Goal: Use online tool/utility: Utilize a website feature to perform a specific function

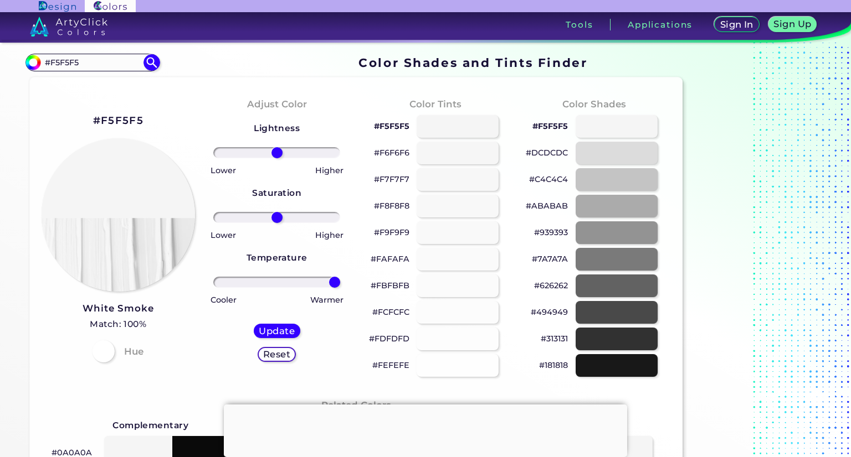
drag, startPoint x: 280, startPoint y: 281, endPoint x: 383, endPoint y: 286, distance: 103.1
type input "100"
click at [340, 286] on input "range" at bounding box center [276, 282] width 127 height 11
drag, startPoint x: 276, startPoint y: 218, endPoint x: 410, endPoint y: 217, distance: 134.6
type input "100"
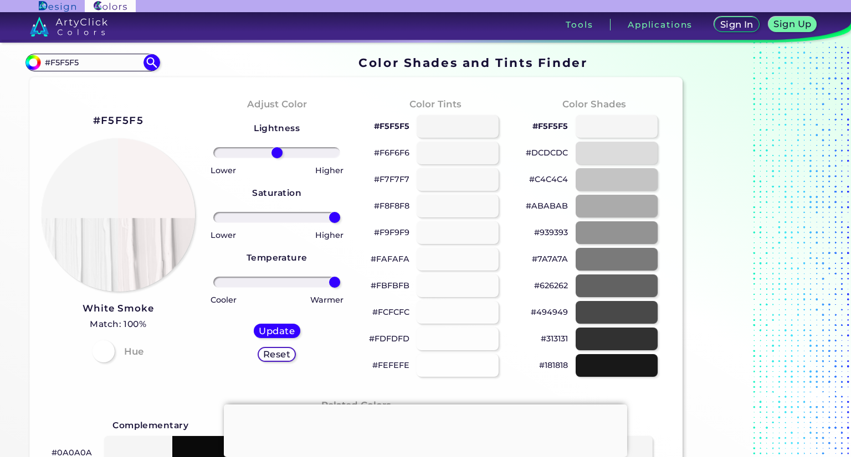
click at [340, 217] on input "range" at bounding box center [276, 217] width 127 height 11
click at [270, 333] on h5 "Update" at bounding box center [277, 331] width 38 height 9
type input "#f8f2f2"
type input "0"
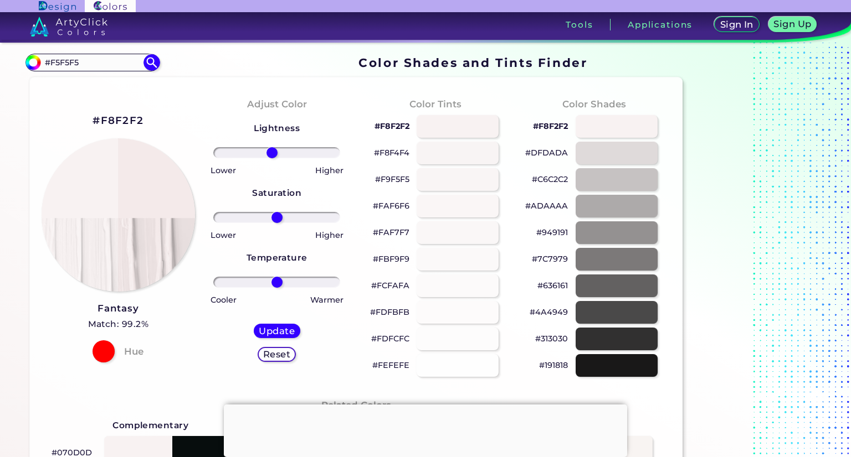
drag, startPoint x: 279, startPoint y: 150, endPoint x: 272, endPoint y: 152, distance: 7.5
type input "-8"
click at [272, 152] on input "range" at bounding box center [276, 152] width 127 height 11
click at [277, 331] on h5 "Update" at bounding box center [277, 331] width 38 height 9
type input "#f4eaea"
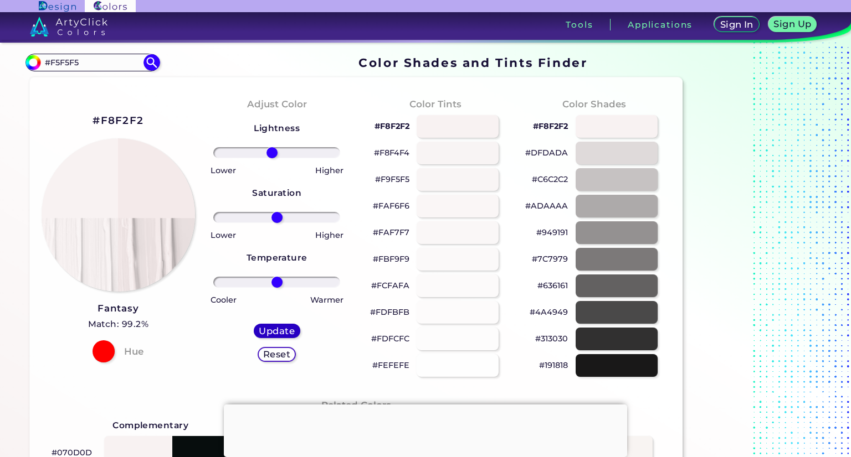
type input "0"
drag, startPoint x: 277, startPoint y: 282, endPoint x: 259, endPoint y: 280, distance: 18.4
type input "-31"
click at [259, 280] on input "range" at bounding box center [276, 282] width 127 height 11
click at [281, 327] on h5 "Update" at bounding box center [277, 331] width 37 height 9
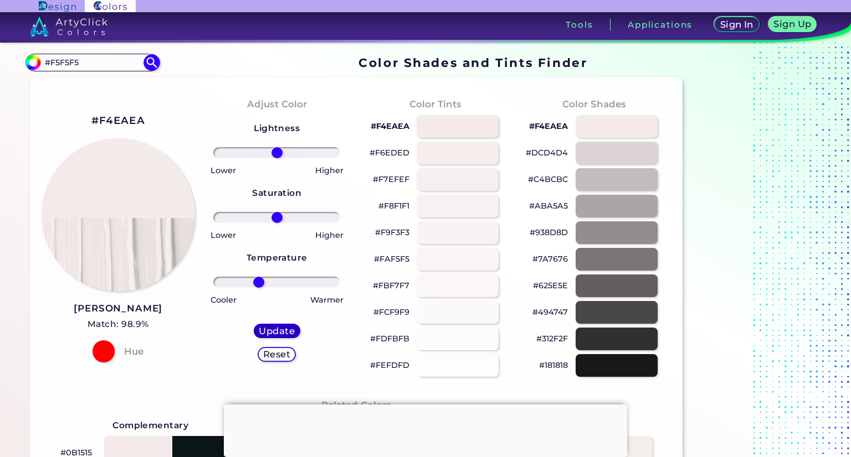
type input "#f4eceb"
type input "0"
drag, startPoint x: 277, startPoint y: 218, endPoint x: 365, endPoint y: 214, distance: 88.7
type input "100"
click at [340, 214] on input "range" at bounding box center [276, 217] width 127 height 11
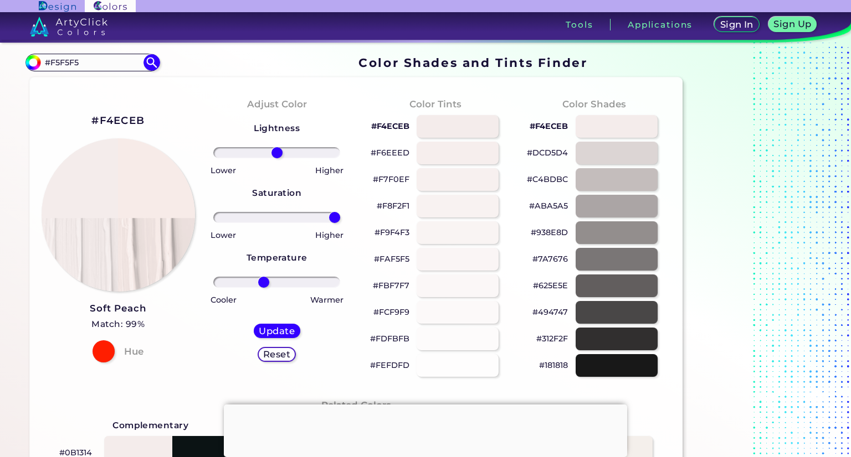
drag, startPoint x: 277, startPoint y: 283, endPoint x: 263, endPoint y: 282, distance: 14.4
type input "-23"
click at [263, 282] on input "range" at bounding box center [276, 282] width 127 height 11
click at [275, 332] on h5 "Update" at bounding box center [277, 331] width 34 height 9
type input "#f7ebe8"
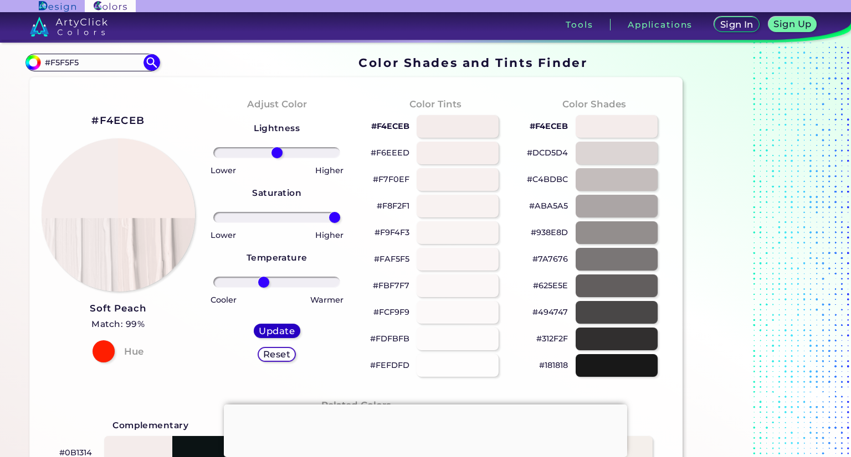
type input "0"
type input "7"
click at [281, 153] on input "range" at bounding box center [276, 152] width 127 height 11
drag, startPoint x: 277, startPoint y: 220, endPoint x: 265, endPoint y: 220, distance: 12.7
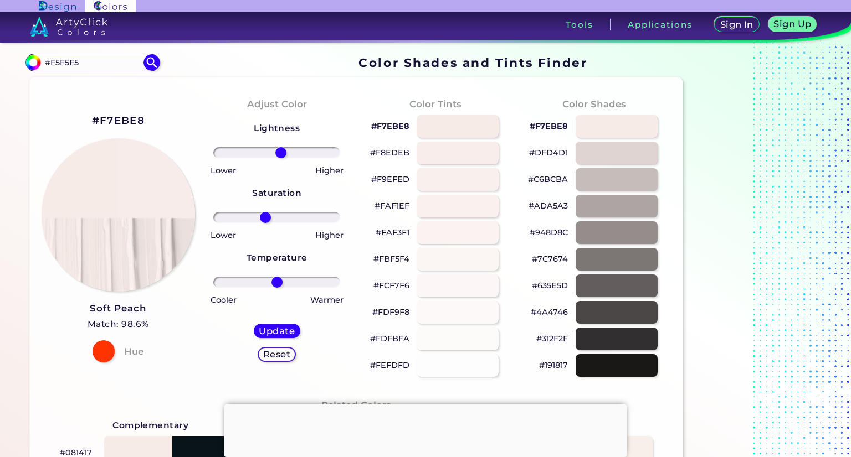
type input "-20"
click at [265, 220] on input "range" at bounding box center [276, 217] width 127 height 11
drag, startPoint x: 277, startPoint y: 282, endPoint x: 264, endPoint y: 280, distance: 13.4
type input "-21"
click at [264, 280] on input "range" at bounding box center [276, 282] width 127 height 11
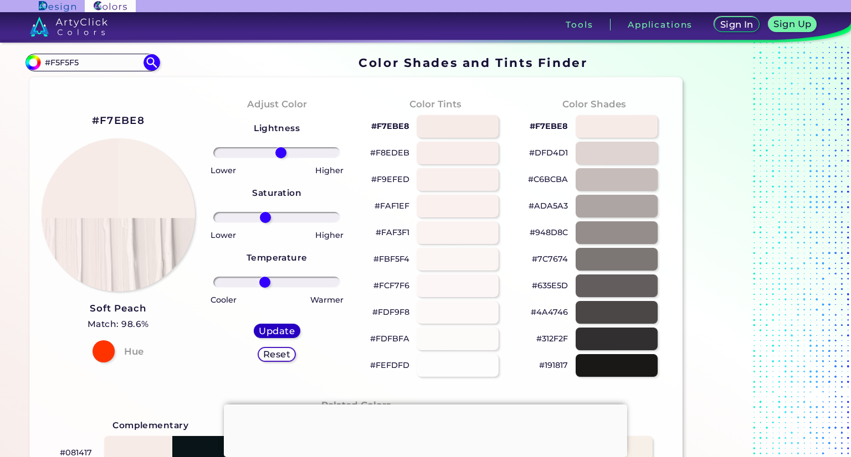
click at [270, 333] on h5 "Update" at bounding box center [276, 331] width 35 height 9
type input "#f7ede9"
type input "0"
